Goal: Check status: Check status

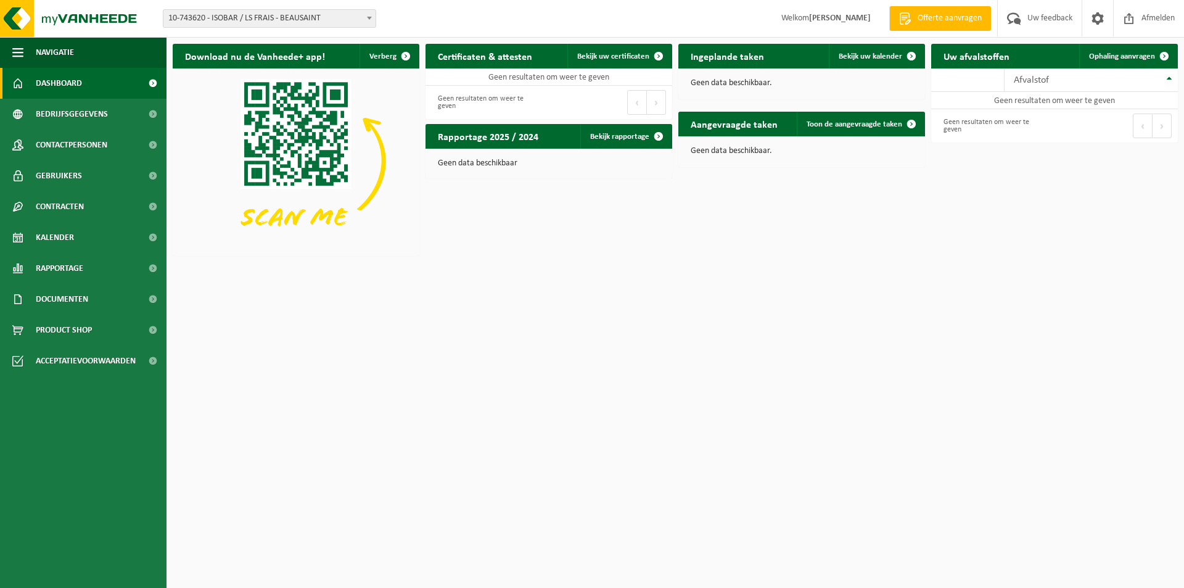
click at [365, 17] on span at bounding box center [369, 18] width 12 height 16
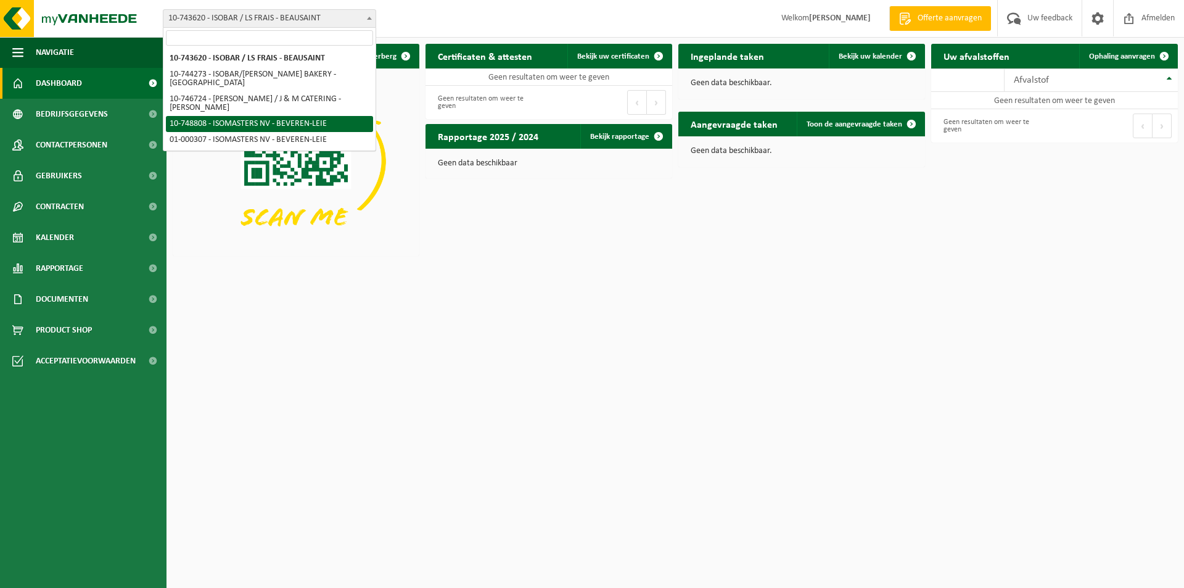
select select "6589"
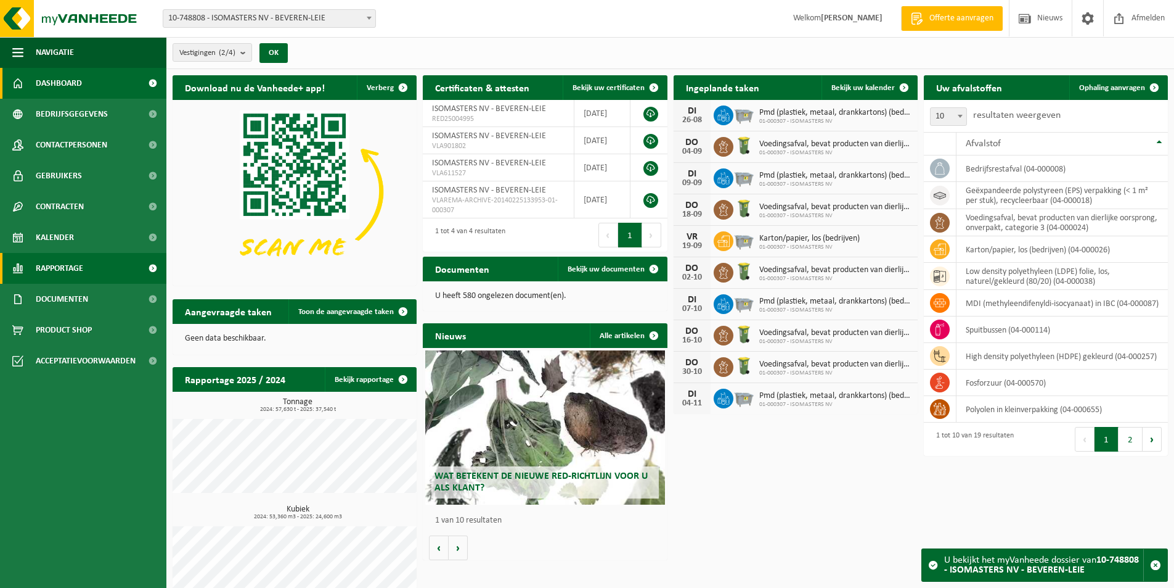
click at [89, 263] on link "Rapportage" at bounding box center [83, 268] width 166 height 31
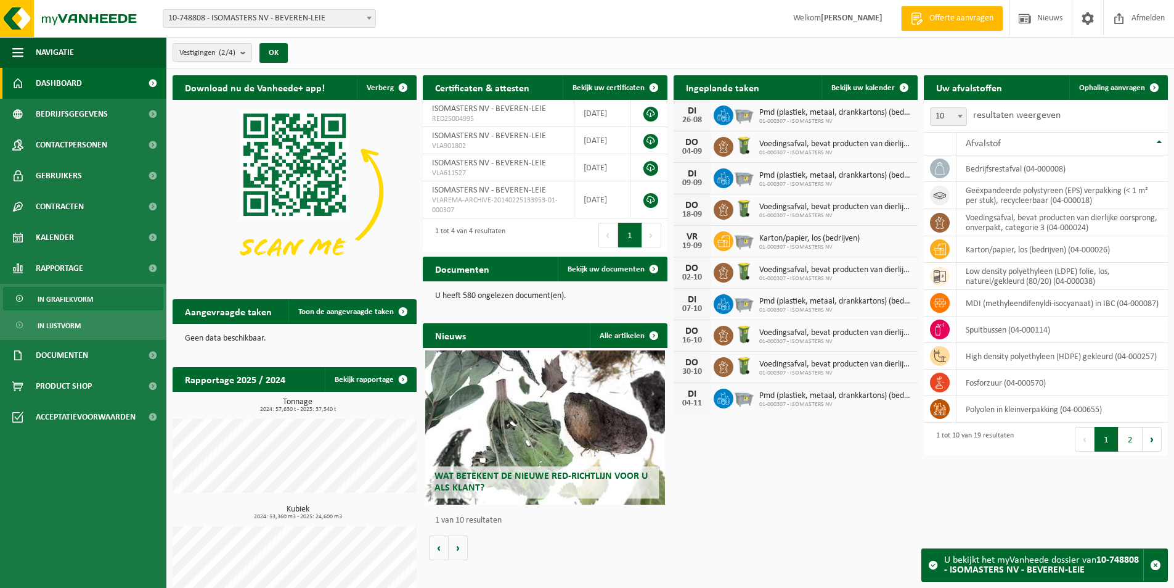
click at [89, 296] on span "In grafiekvorm" at bounding box center [65, 298] width 55 height 23
